Goal: Transaction & Acquisition: Download file/media

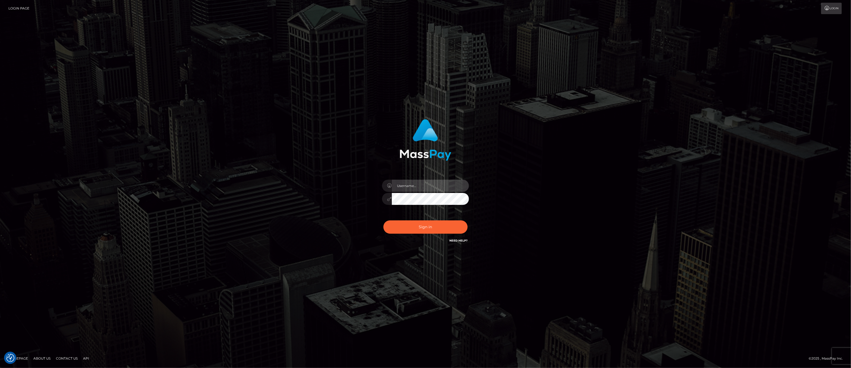
click at [418, 189] on input "text" at bounding box center [430, 186] width 77 height 12
type input "ashbil"
click at [429, 229] on button "Sign in" at bounding box center [425, 226] width 84 height 13
click at [416, 186] on input "text" at bounding box center [430, 186] width 77 height 12
type input "ashbil"
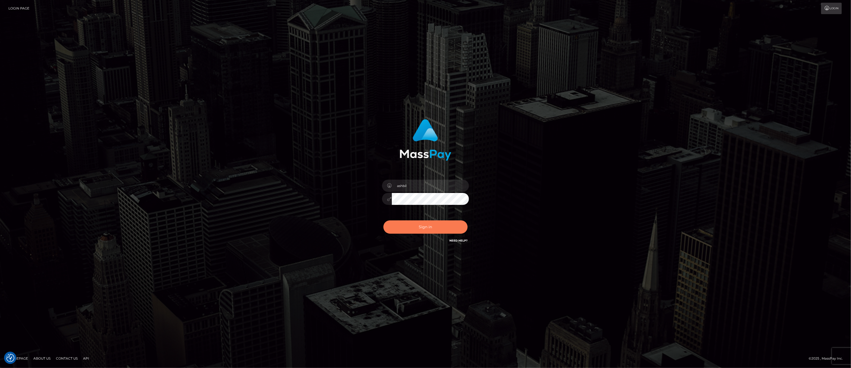
click at [416, 227] on button "Sign in" at bounding box center [425, 226] width 84 height 13
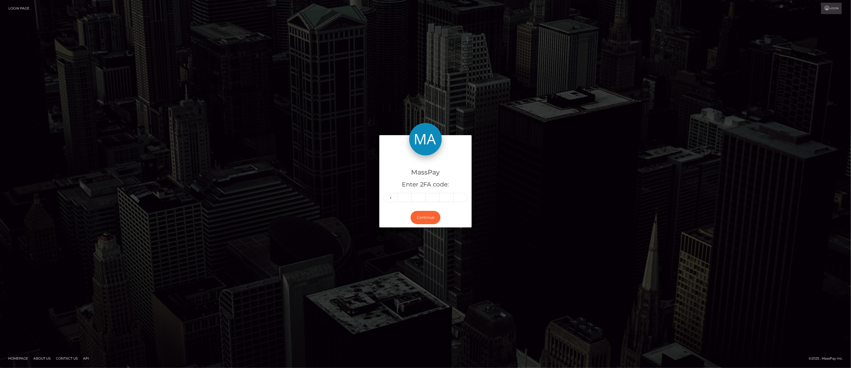
type input "7"
type input "1"
type input "2"
type input "3"
type input "5"
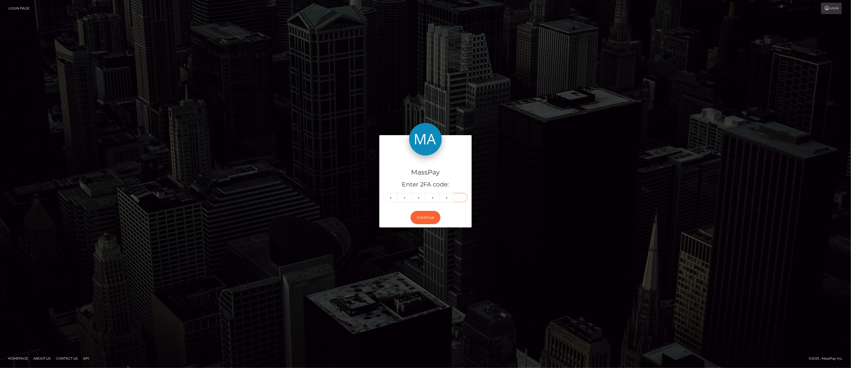
type input "4"
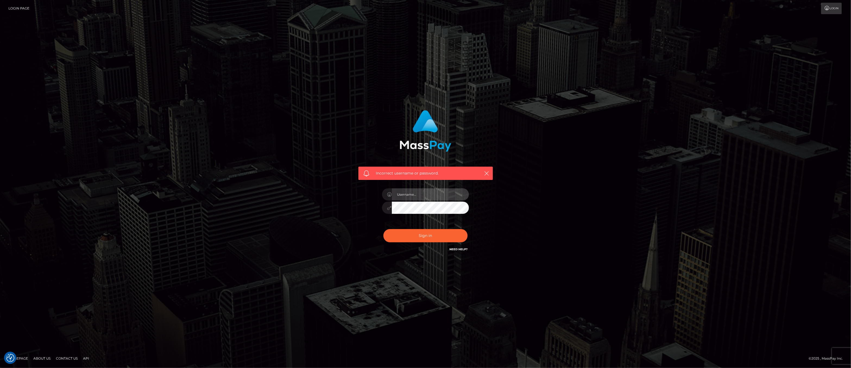
click at [433, 196] on input "text" at bounding box center [430, 194] width 77 height 12
type input "ashbil"
click at [431, 231] on button "Sign in" at bounding box center [425, 235] width 84 height 13
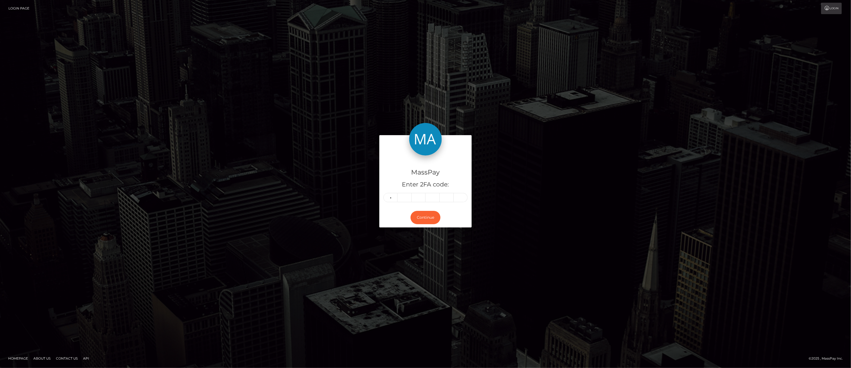
type input "7"
type input "1"
type input "2"
type input "3"
type input "6"
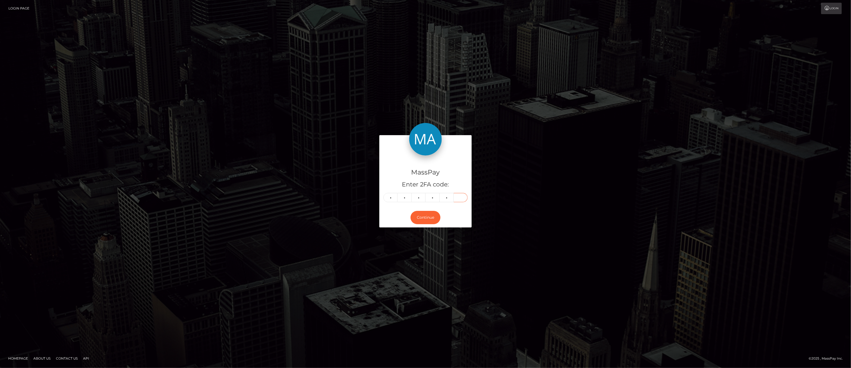
type input "4"
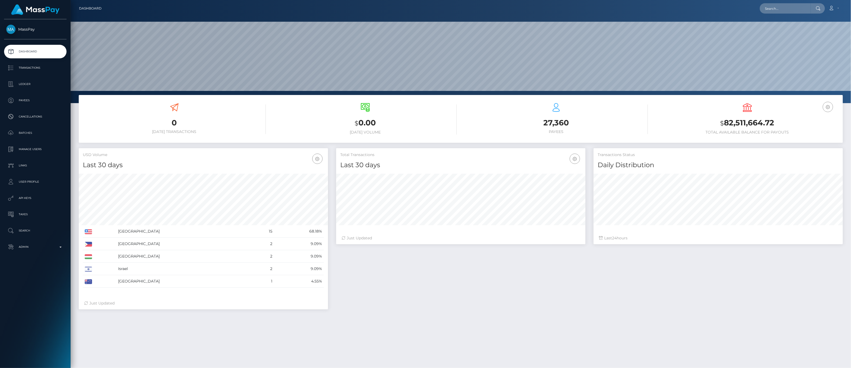
scroll to position [96, 249]
click at [59, 246] on p "Admin" at bounding box center [35, 247] width 58 height 8
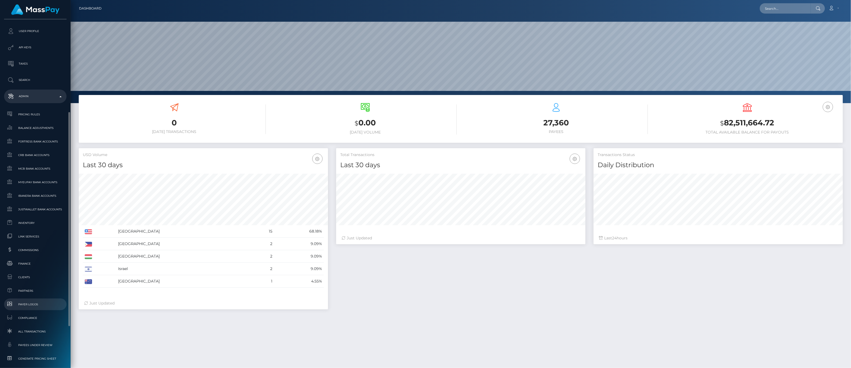
scroll to position [217, 0]
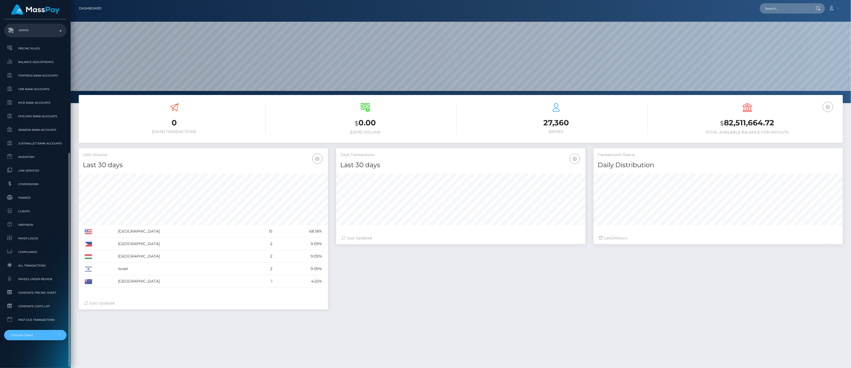
click at [62, 332] on div "Choose Client" at bounding box center [35, 335] width 62 height 10
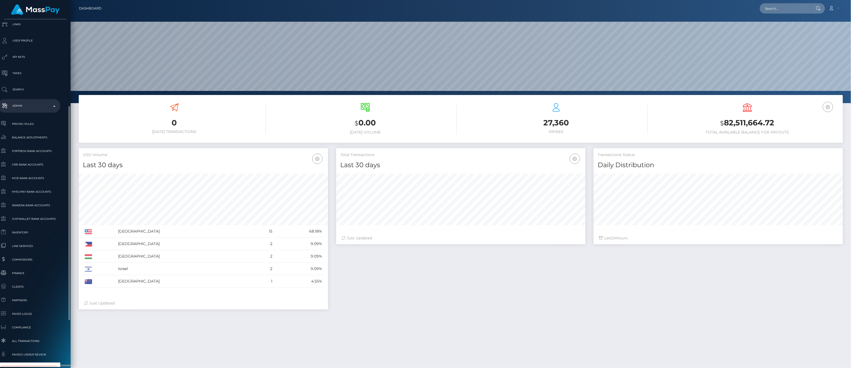
scroll to position [155, 6]
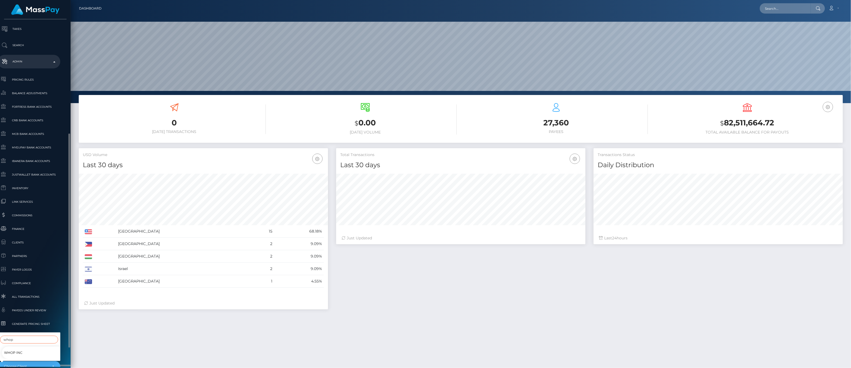
type input "whop"
click at [17, 349] on span "Whop Inc" at bounding box center [13, 352] width 18 height 7
select select "338"
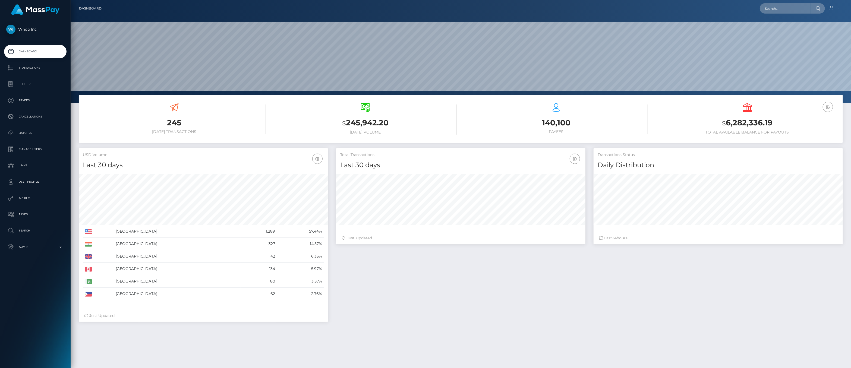
scroll to position [96, 249]
click at [31, 90] on link "Ledger" at bounding box center [35, 84] width 62 height 14
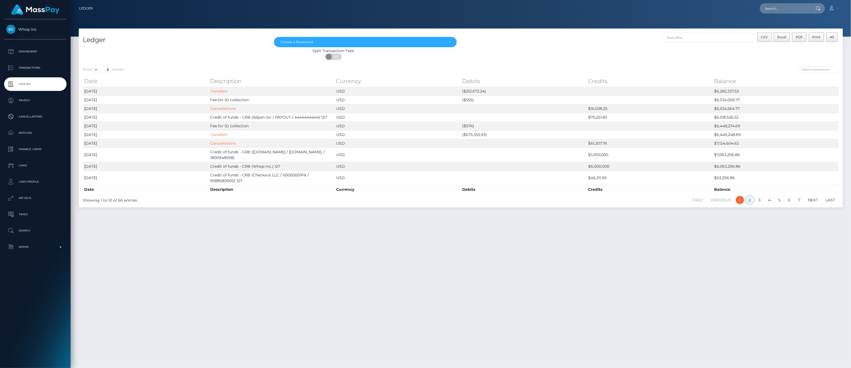
click at [748, 203] on link "2" at bounding box center [750, 200] width 8 height 8
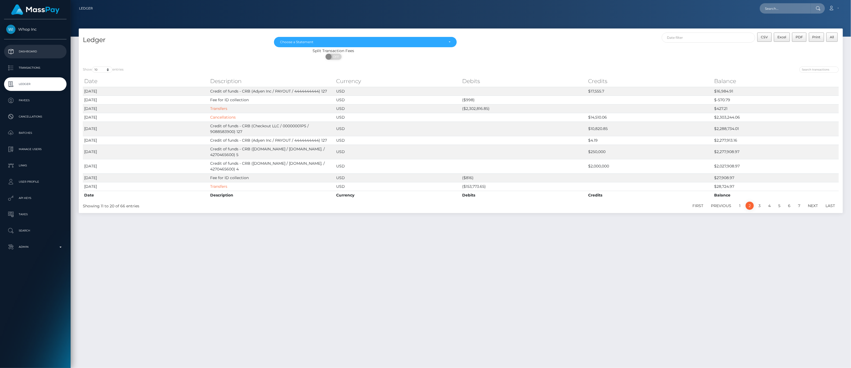
click at [39, 50] on p "Dashboard" at bounding box center [35, 52] width 58 height 8
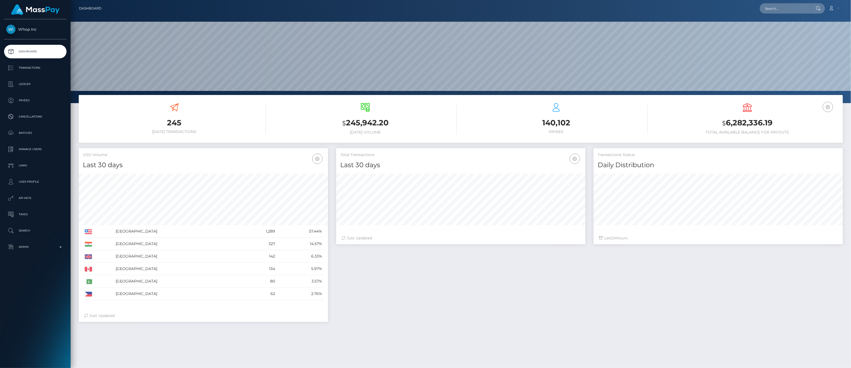
scroll to position [96, 249]
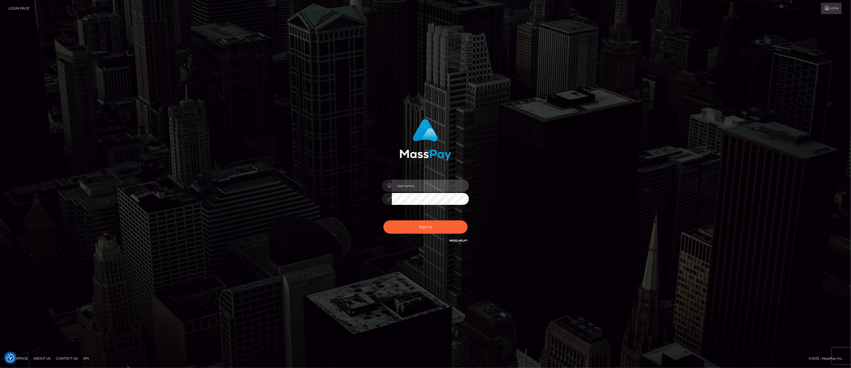
click at [439, 187] on input "text" at bounding box center [430, 186] width 77 height 12
type input "ashbil"
click at [424, 224] on button "Sign in" at bounding box center [425, 226] width 84 height 13
click at [412, 186] on input "text" at bounding box center [430, 186] width 77 height 12
type input "ashbil"
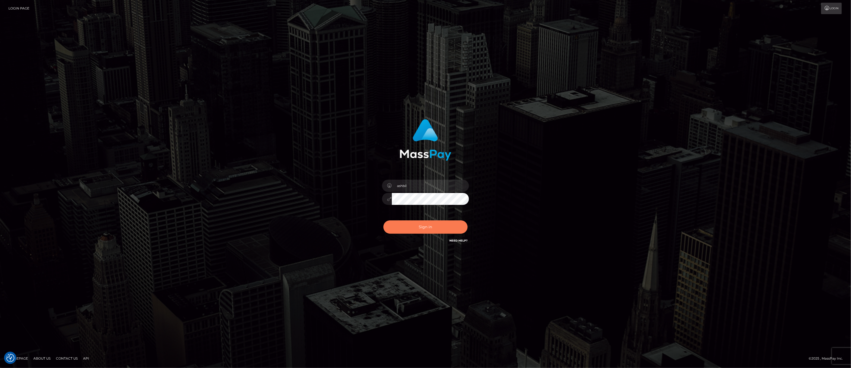
click at [439, 230] on button "Sign in" at bounding box center [425, 226] width 84 height 13
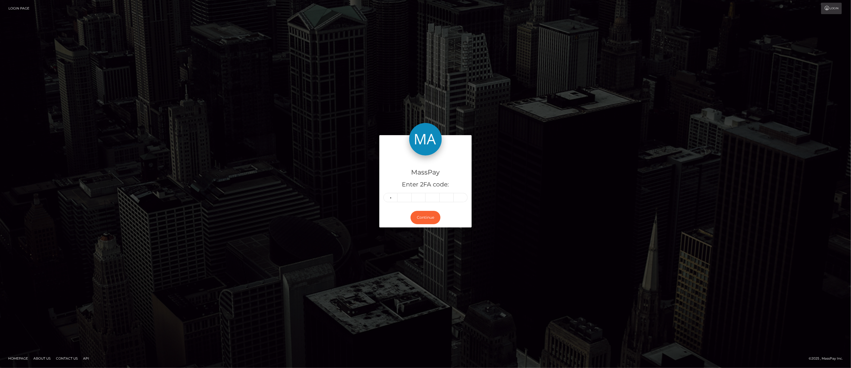
type input "5"
type input "1"
type input "0"
type input "4"
type input "0"
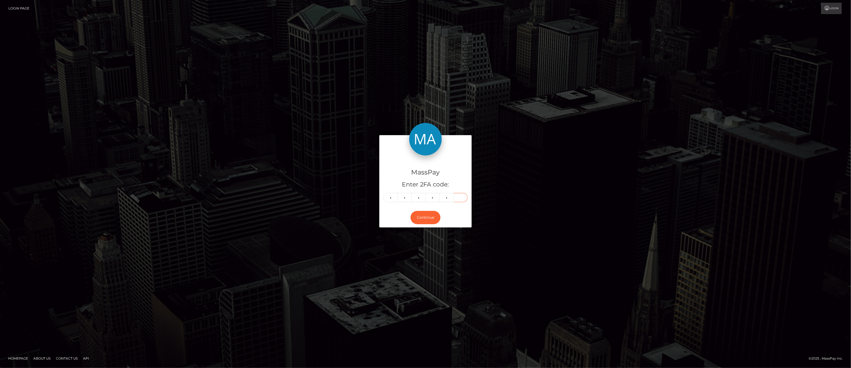
type input "8"
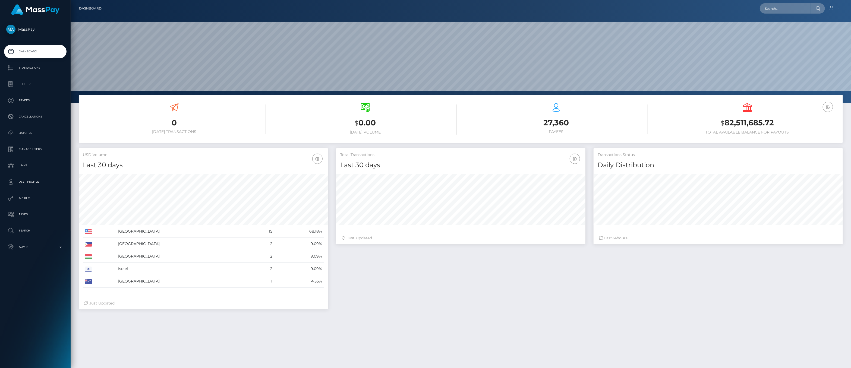
scroll to position [96, 249]
click at [27, 88] on p "Ledger" at bounding box center [35, 84] width 58 height 8
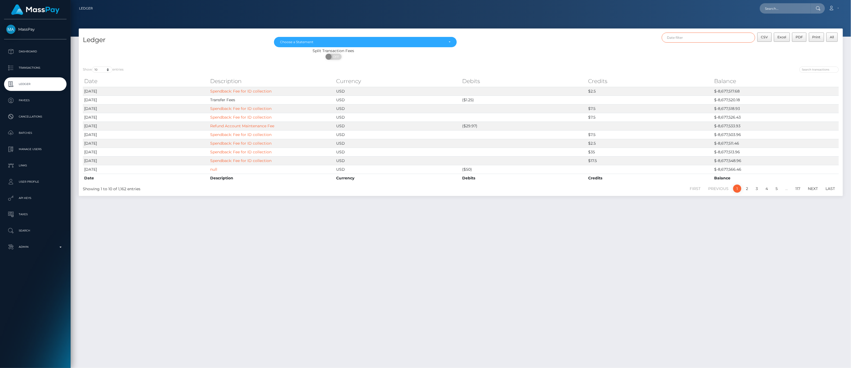
click at [735, 38] on input "text" at bounding box center [708, 38] width 93 height 10
click at [756, 46] on div "Aug 2025 Su Mo Tu We Th Fr Sa 27 28 29 30 31 1 2 3 4 5 6 7 8 9 10 11 12 13 14 1…" at bounding box center [761, 77] width 66 height 64
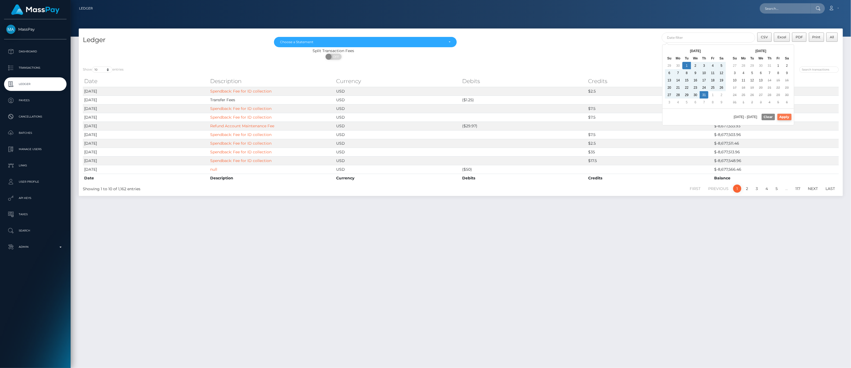
click at [780, 118] on button "Apply" at bounding box center [784, 117] width 14 height 7
type input "07/01/2025 - 07/31/2025"
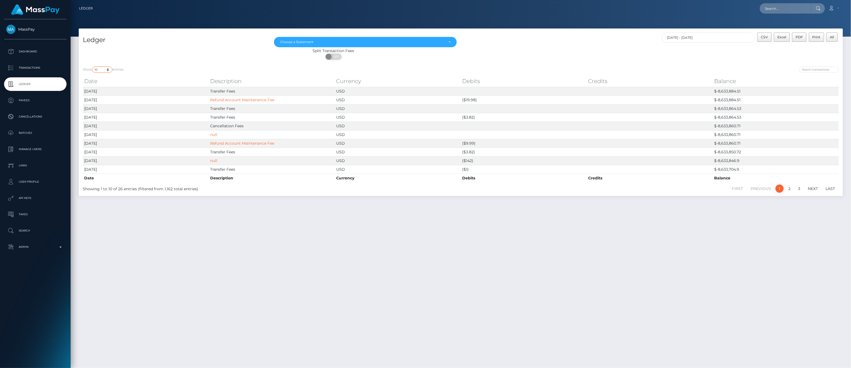
click at [110, 68] on select "10 25 50 100 250" at bounding box center [102, 70] width 20 height 6
select select "250"
click at [93, 67] on select "10 25 50 100 250" at bounding box center [102, 70] width 20 height 6
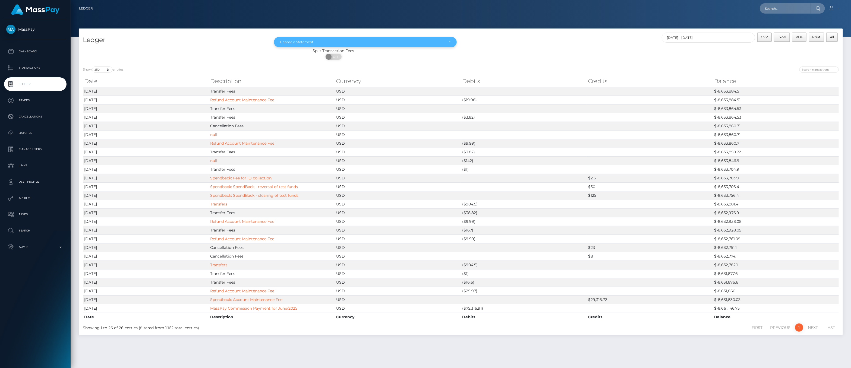
click at [449, 42] on div "Choose a Statement" at bounding box center [365, 42] width 171 height 4
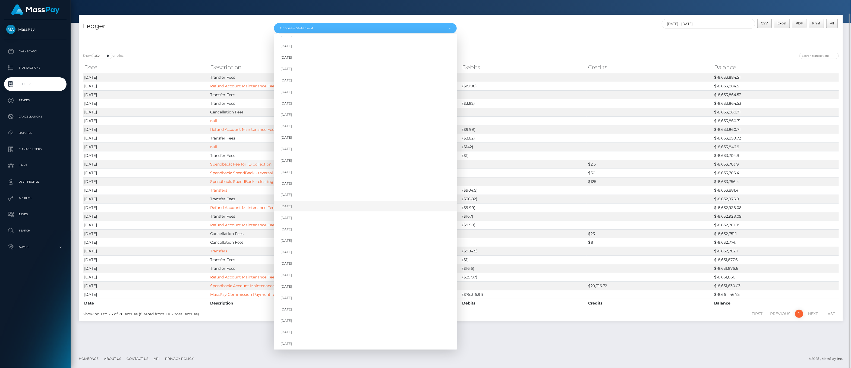
scroll to position [375, 0]
click at [292, 333] on span "Jul 2025" at bounding box center [285, 332] width 11 height 5
select select "Jul 2025"
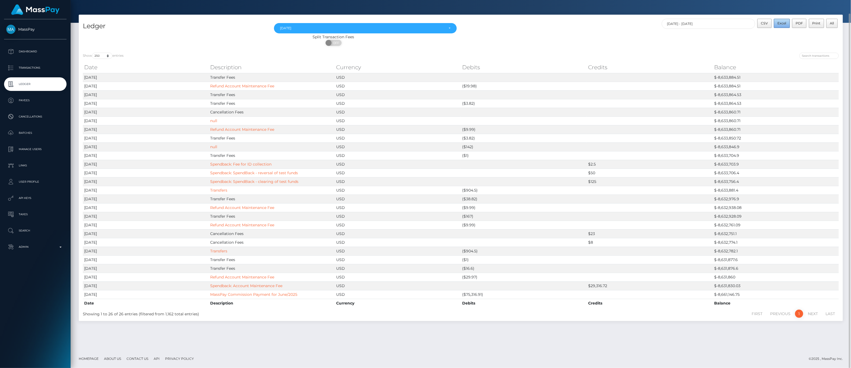
click at [785, 25] on button "Excel" at bounding box center [782, 23] width 16 height 9
